Goal: Information Seeking & Learning: Find specific fact

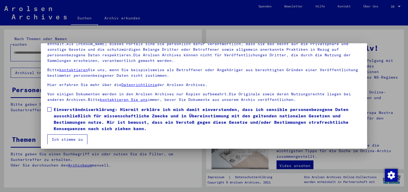
scroll to position [46, 0]
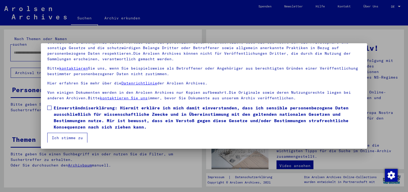
click at [47, 110] on mat-dialog-content "Unsere Nutzungsbedingungen wurden durch den Internationalen Ausschuss als obers…" at bounding box center [204, 80] width 326 height 125
click at [65, 137] on button "Ich stimme zu" at bounding box center [67, 138] width 40 height 10
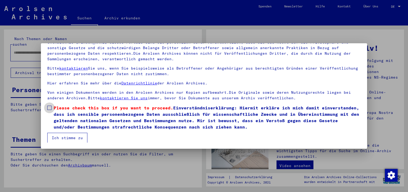
click at [51, 107] on label "Please check this box if you want to proceed. Einverständniserklärung: Hiermit …" at bounding box center [204, 117] width 314 height 25
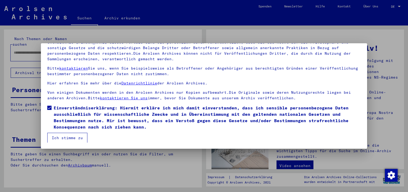
click at [61, 136] on button "Ich stimme zu" at bounding box center [67, 138] width 40 height 10
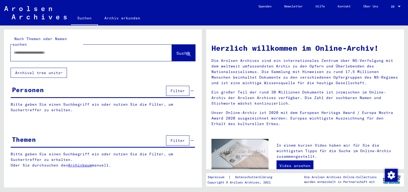
click at [397, 7] on div at bounding box center [399, 7] width 5 height 4
click at [392, 10] on span "English" at bounding box center [385, 9] width 13 height 4
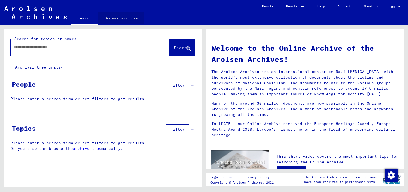
click at [124, 19] on link "Browse archive" at bounding box center [121, 18] width 46 height 13
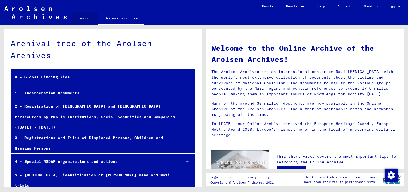
click at [88, 16] on link "Search" at bounding box center [84, 18] width 27 height 13
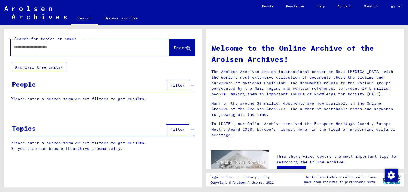
click at [177, 85] on span "Filter" at bounding box center [178, 85] width 14 height 5
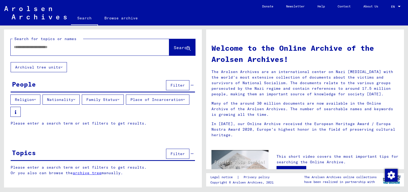
click at [64, 99] on button "Nationality" at bounding box center [60, 100] width 37 height 10
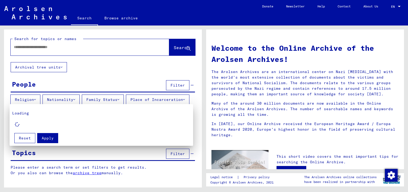
click at [106, 71] on div at bounding box center [204, 96] width 408 height 192
